Goal: Information Seeking & Learning: Learn about a topic

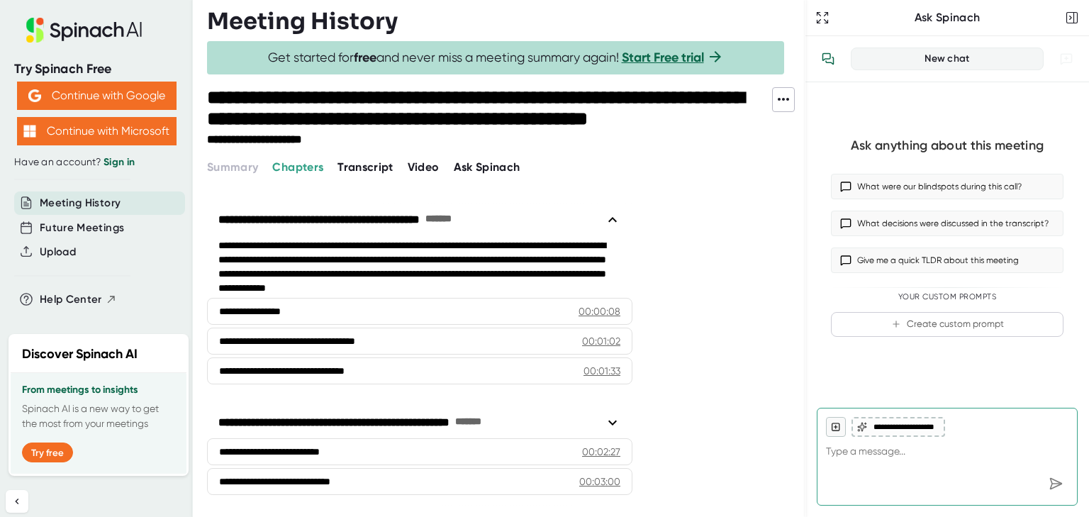
click at [415, 172] on span "Video" at bounding box center [424, 166] width 32 height 13
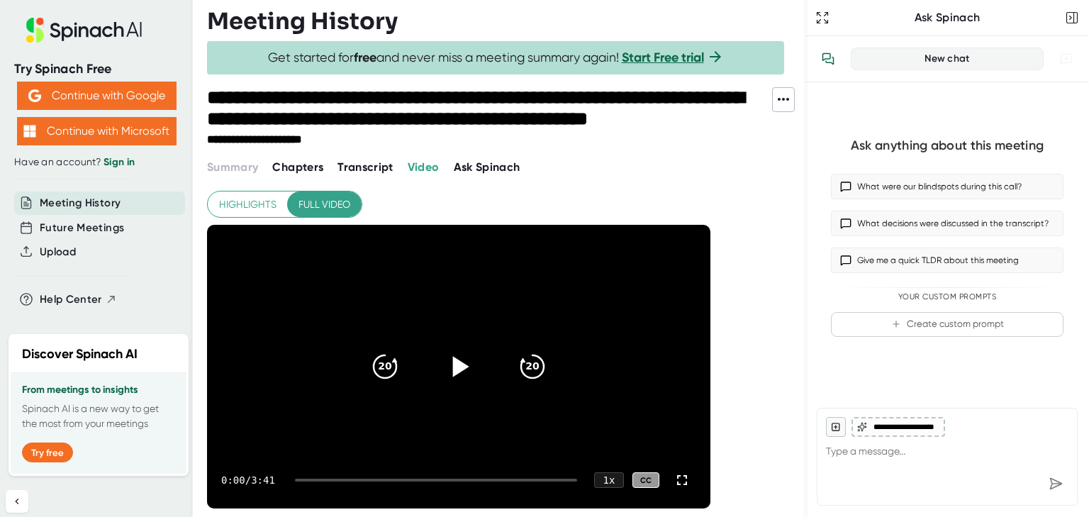
click at [458, 370] on icon at bounding box center [461, 366] width 16 height 21
drag, startPoint x: 308, startPoint y: 479, endPoint x: 433, endPoint y: 478, distance: 124.7
click at [433, 478] on div at bounding box center [436, 479] width 282 height 3
click at [471, 480] on div at bounding box center [436, 479] width 282 height 3
click at [505, 478] on div at bounding box center [436, 479] width 282 height 3
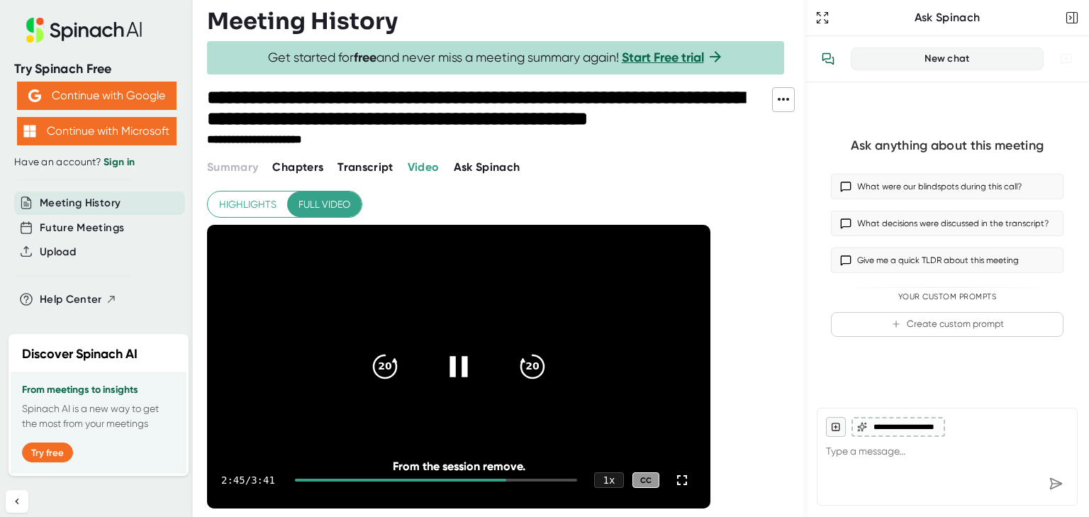
click at [527, 477] on div "2:45 / 3:41 1 x CC" at bounding box center [458, 479] width 503 height 57
click at [543, 479] on div at bounding box center [436, 479] width 282 height 3
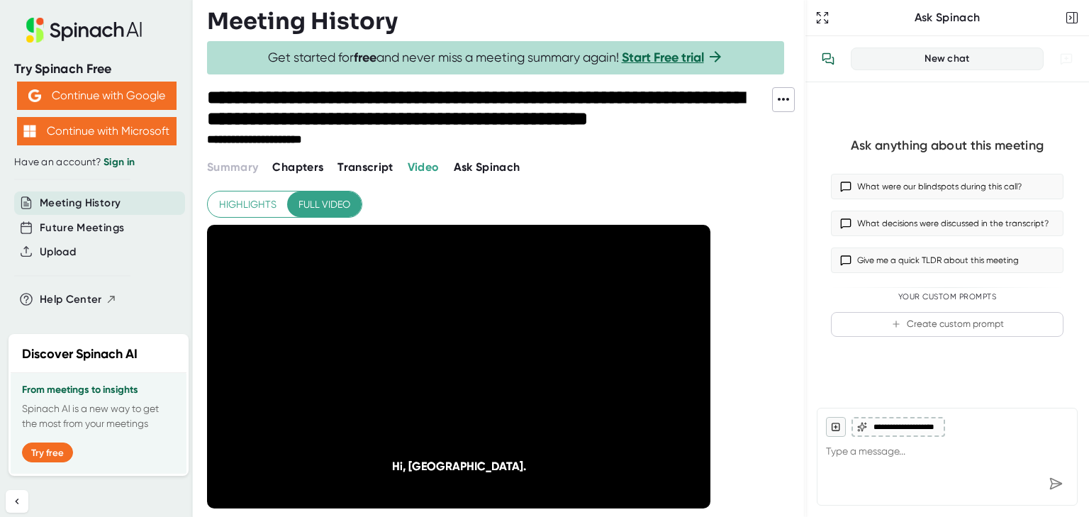
click at [738, 405] on div "**********" at bounding box center [506, 352] width 598 height 330
click at [410, 191] on div "**********" at bounding box center [460, 426] width 507 height 470
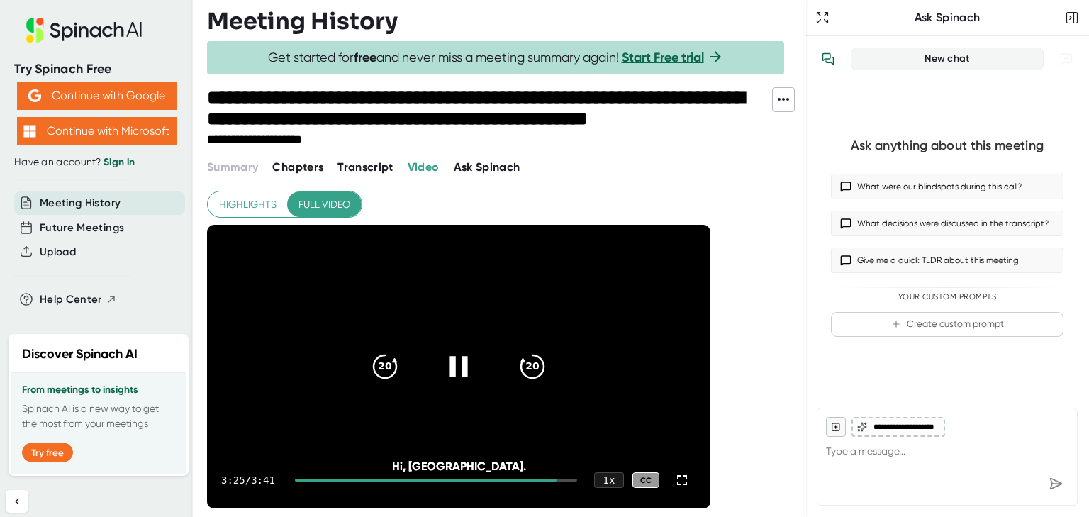
drag, startPoint x: 554, startPoint y: 478, endPoint x: 588, endPoint y: 477, distance: 34.0
click at [588, 477] on div "3:25 / 3:41 1 x CC" at bounding box center [458, 479] width 503 height 57
click at [575, 479] on div at bounding box center [436, 479] width 282 height 3
click at [575, 479] on div at bounding box center [435, 479] width 281 height 3
click at [678, 482] on icon at bounding box center [681, 479] width 17 height 17
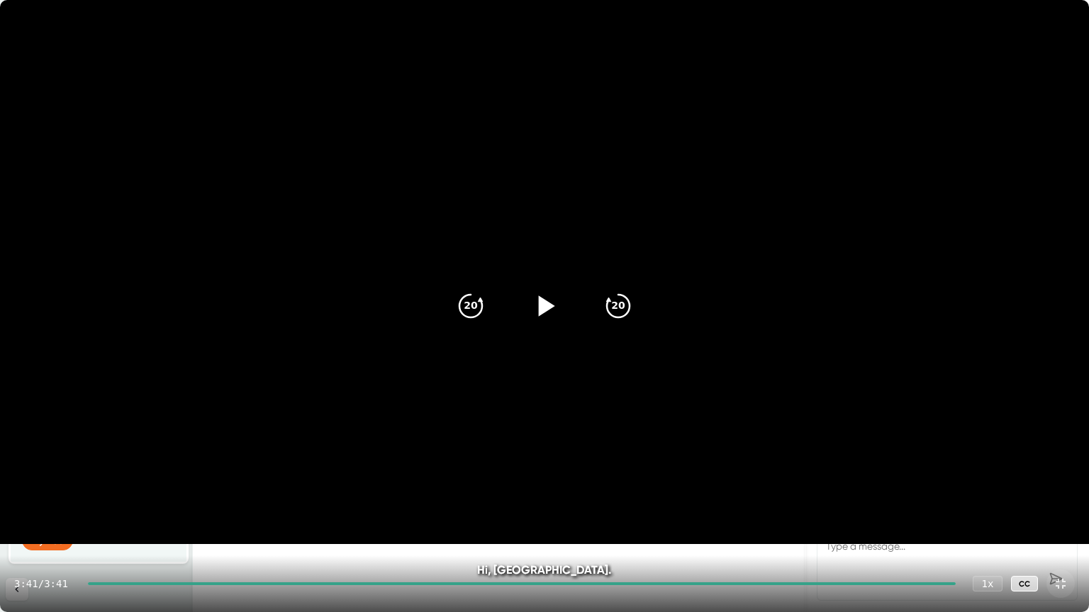
click at [1055, 516] on div at bounding box center [1060, 584] width 28 height 28
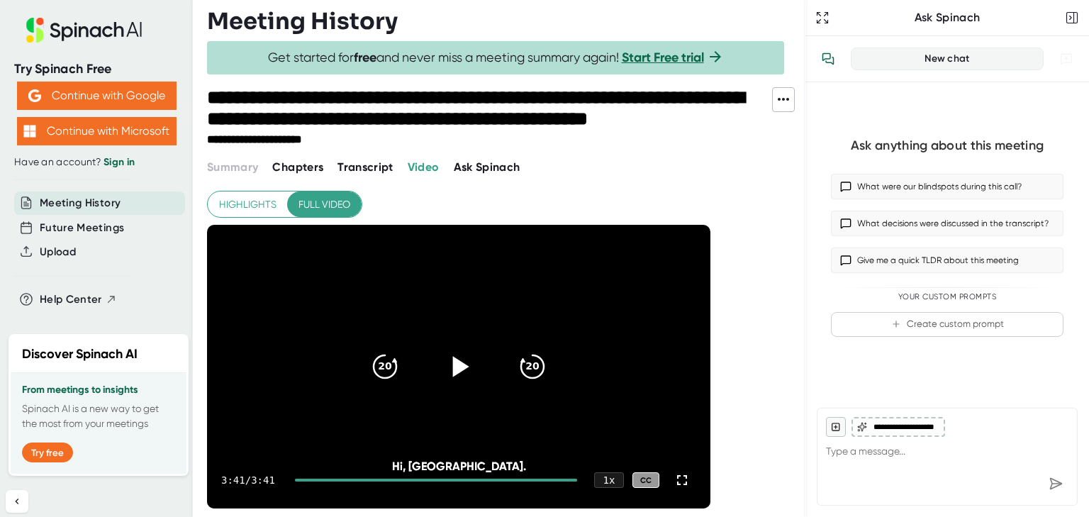
click at [371, 164] on span "Transcript" at bounding box center [365, 166] width 56 height 13
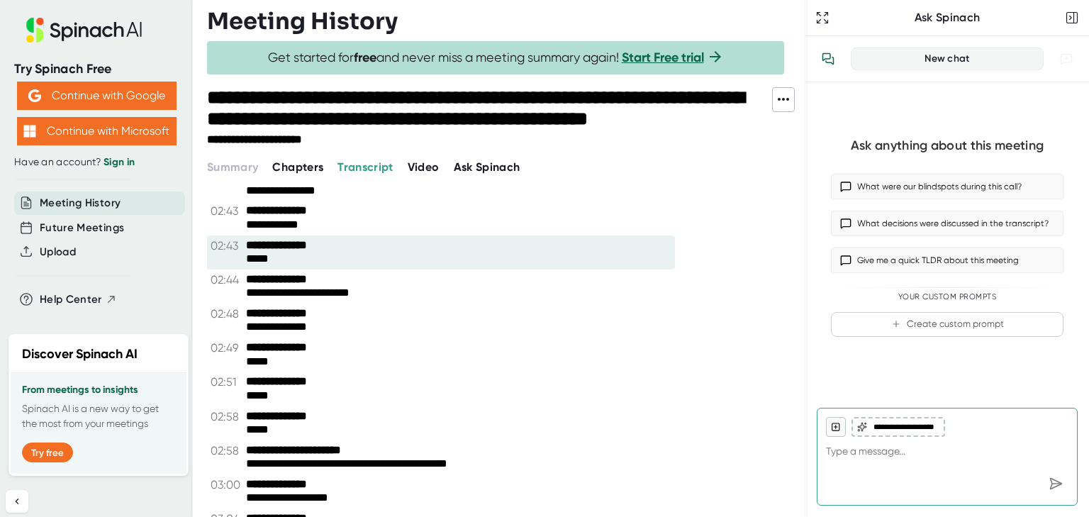
scroll to position [1172, 0]
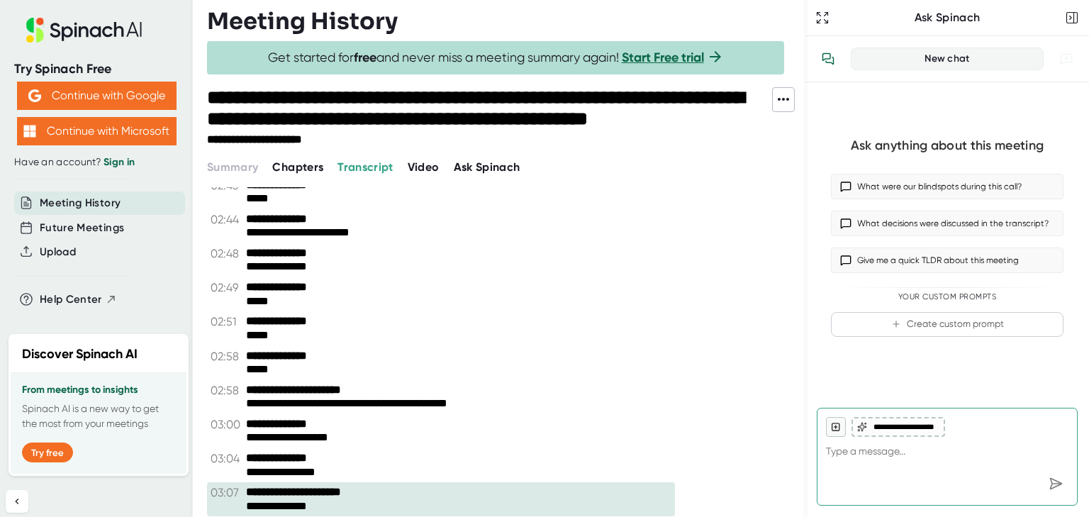
click at [422, 165] on span "Video" at bounding box center [424, 166] width 32 height 13
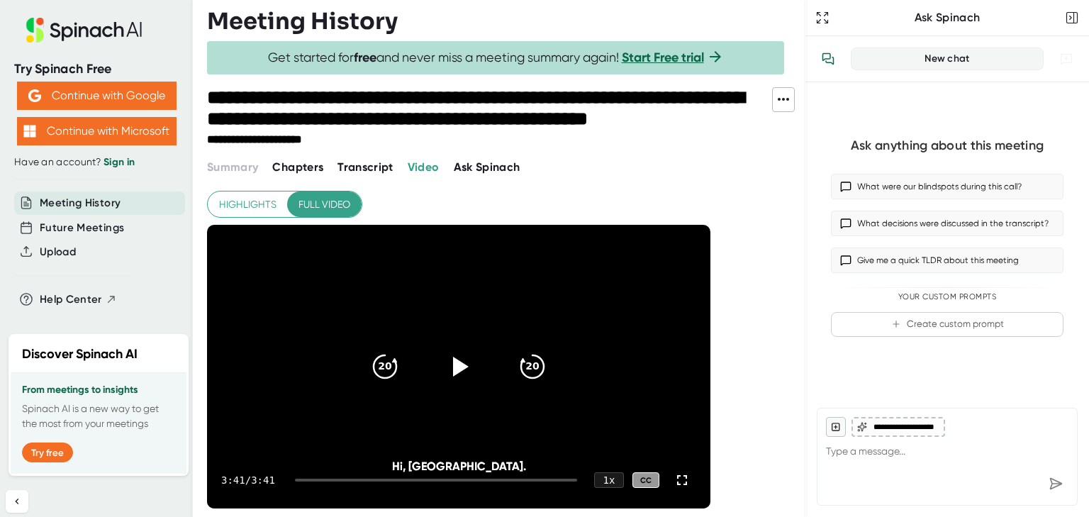
click at [252, 206] on span "Highlights" at bounding box center [247, 205] width 57 height 18
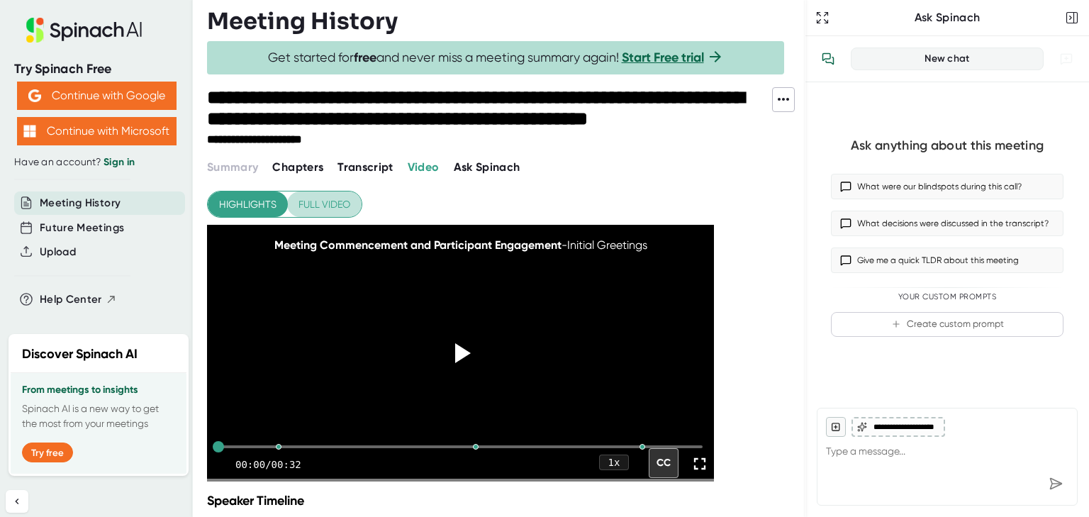
click at [325, 201] on span "Full video" at bounding box center [324, 205] width 52 height 18
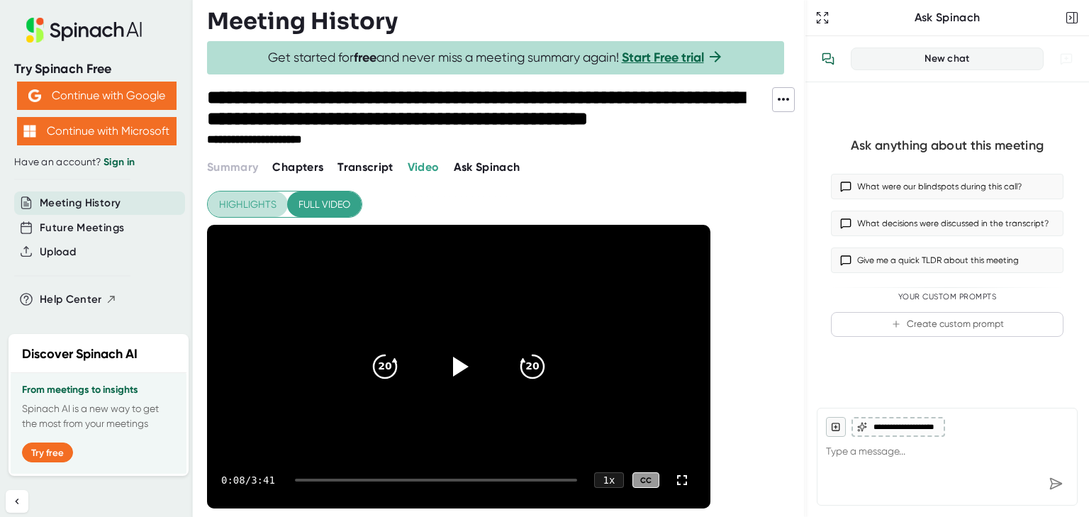
click at [264, 196] on span "Highlights" at bounding box center [247, 205] width 57 height 18
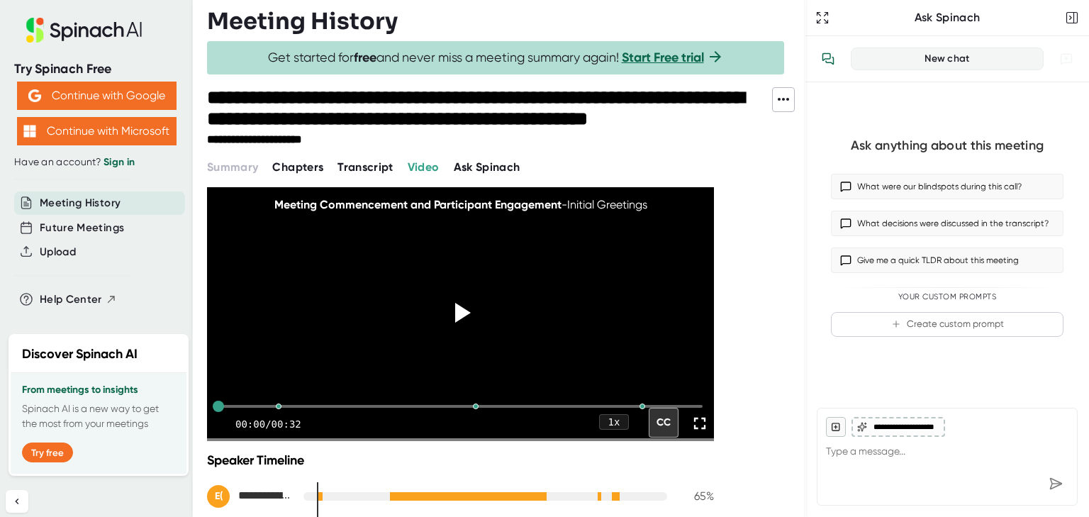
scroll to position [39, 0]
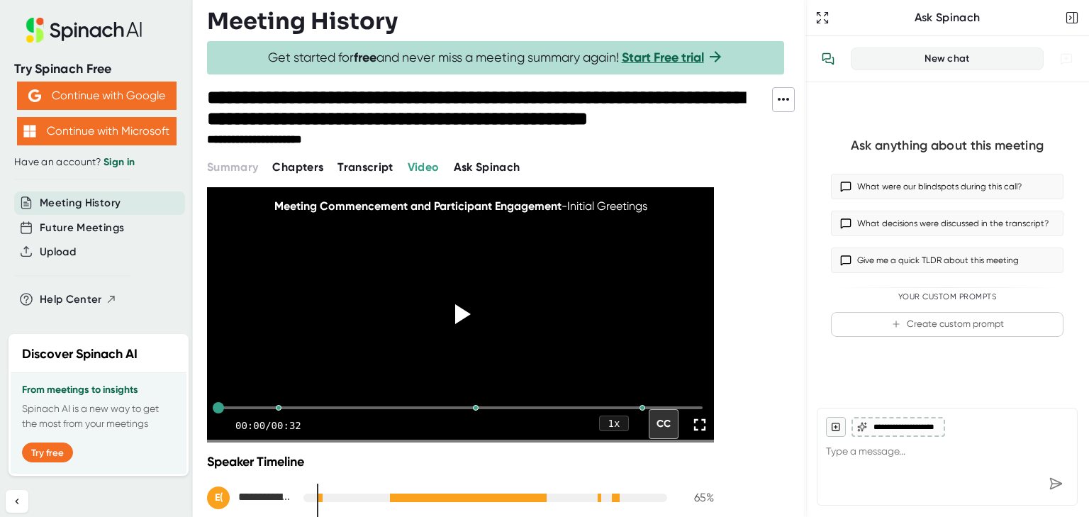
click at [784, 101] on icon at bounding box center [783, 99] width 17 height 17
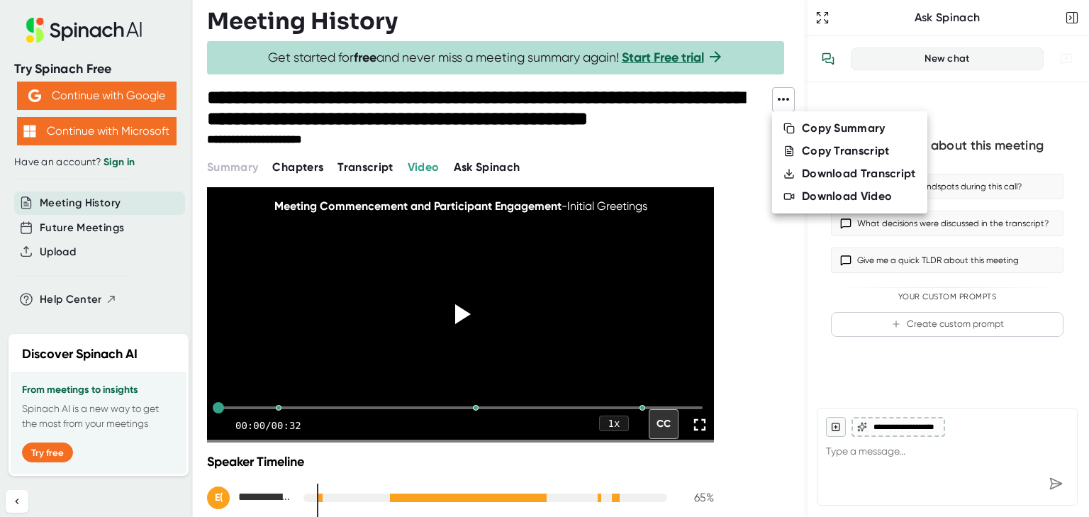
click at [737, 144] on div at bounding box center [544, 258] width 1089 height 517
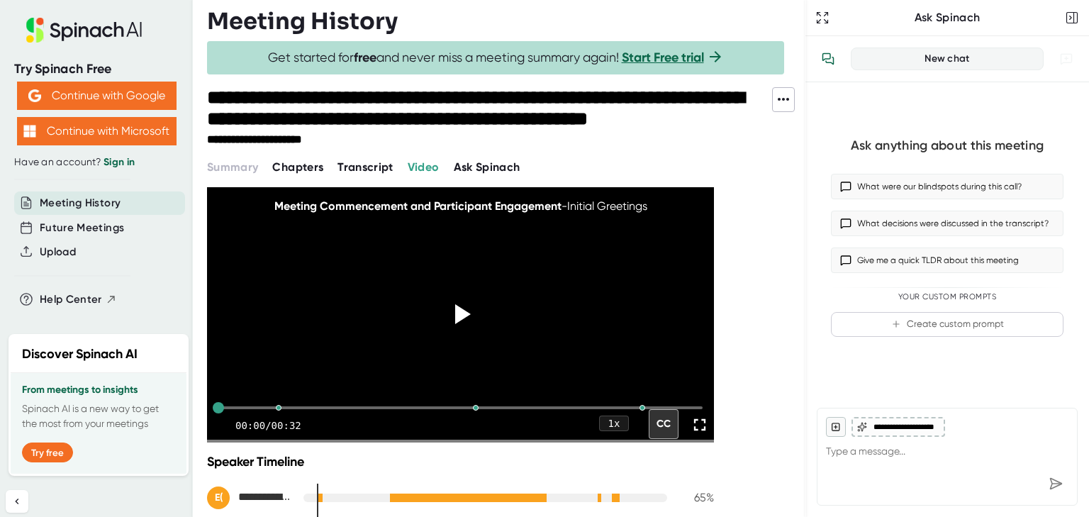
click at [726, 159] on div "Summary Chapters Transcript Video Ask Spinach" at bounding box center [506, 167] width 598 height 17
